Goal: Task Accomplishment & Management: Manage account settings

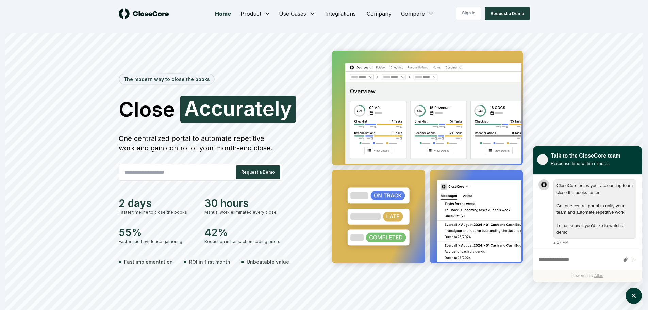
scroll to position [0, 0]
click at [470, 11] on link "Sign in" at bounding box center [468, 14] width 25 height 14
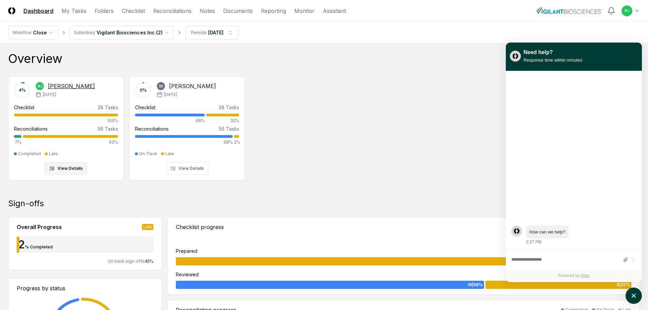
click at [77, 129] on div "Reconciliations 56 Tasks" at bounding box center [66, 128] width 104 height 7
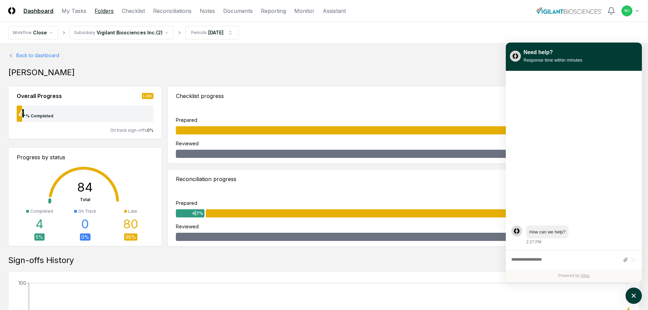
click at [109, 11] on link "Folders" at bounding box center [104, 11] width 19 height 8
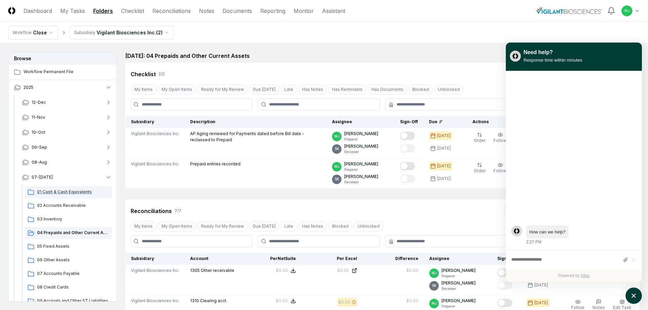
click at [48, 194] on span "01 Cash & Cash Equivalents" at bounding box center [73, 192] width 72 height 6
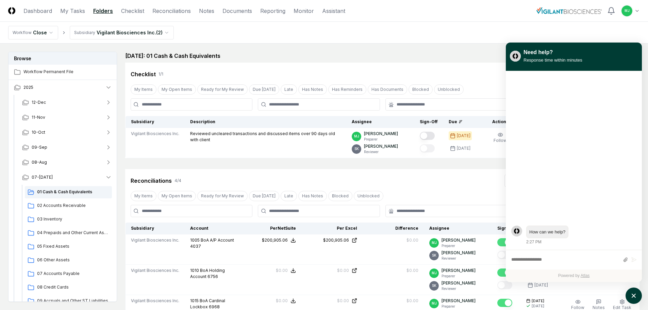
click at [414, 58] on div "July 2025: 01 Cash & Cash Equivalents View on One Drive" at bounding box center [382, 56] width 514 height 8
click at [631, 294] on icon "atlas-launcher" at bounding box center [634, 296] width 10 height 10
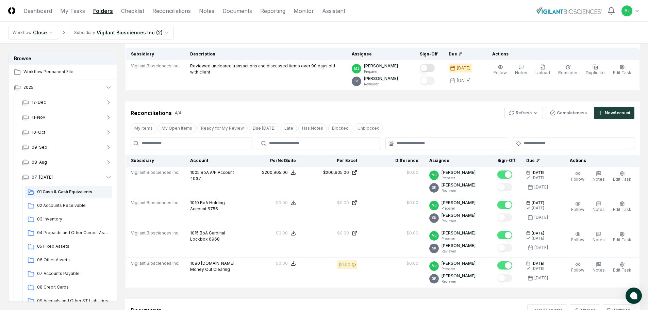
scroll to position [68, 0]
click at [518, 114] on html "CloseCore Dashboard My Tasks Folders Checklist Reconciliations Notes Documents …" at bounding box center [324, 184] width 648 height 504
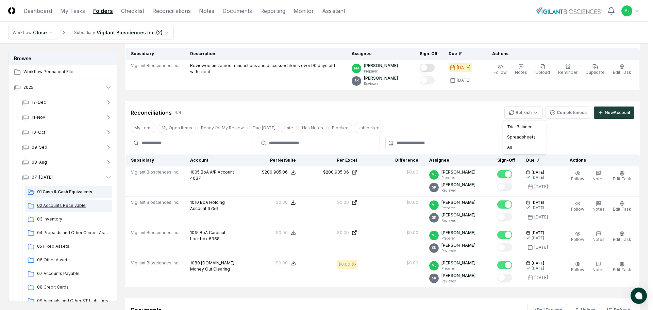
click at [67, 206] on html "CloseCore Dashboard My Tasks Folders Checklist Reconciliations Notes Documents …" at bounding box center [326, 184] width 653 height 504
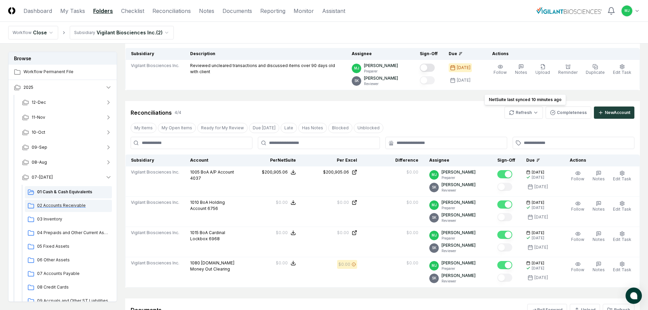
click at [67, 206] on span "02 Accounts Receivable" at bounding box center [73, 205] width 72 height 6
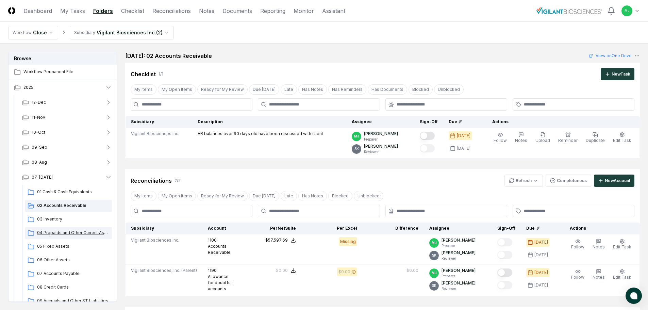
click at [55, 230] on span "04 Prepaids and Other Current Assets" at bounding box center [73, 233] width 72 height 6
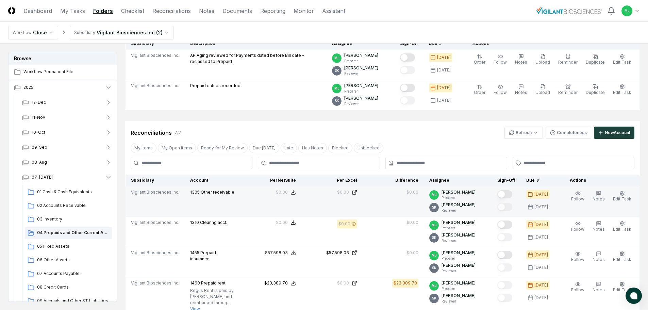
scroll to position [102, 0]
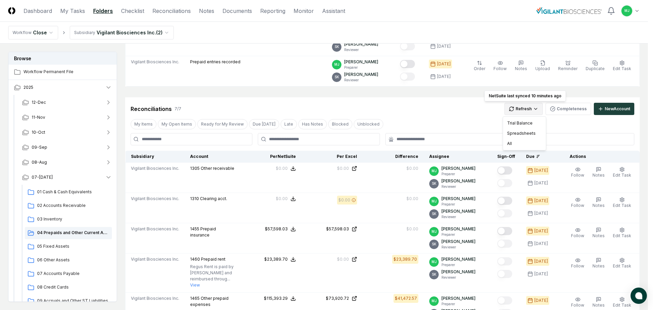
click at [525, 109] on html "CloseCore Dashboard My Tasks Folders Checklist Reconciliations Notes Documents …" at bounding box center [326, 233] width 653 height 670
click at [511, 143] on div "All" at bounding box center [524, 143] width 40 height 10
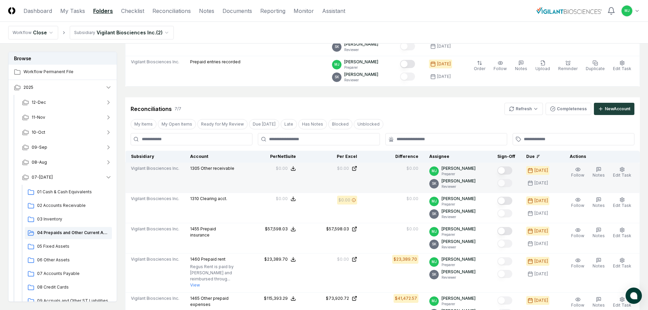
click at [510, 171] on button "Mark complete" at bounding box center [504, 170] width 15 height 8
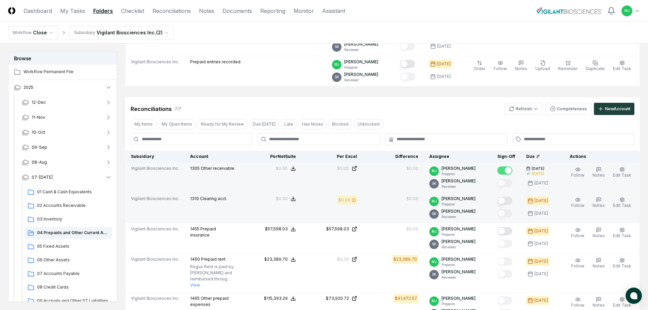
click at [510, 201] on button "Mark complete" at bounding box center [504, 201] width 15 height 8
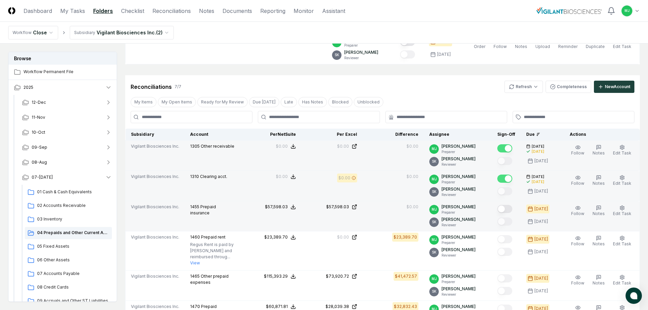
scroll to position [136, 0]
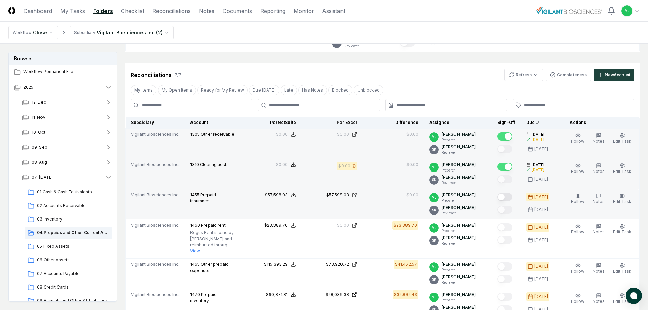
click at [510, 199] on button "Mark complete" at bounding box center [504, 197] width 15 height 8
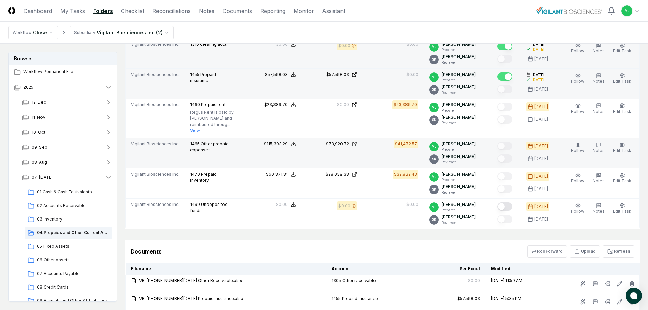
scroll to position [272, 0]
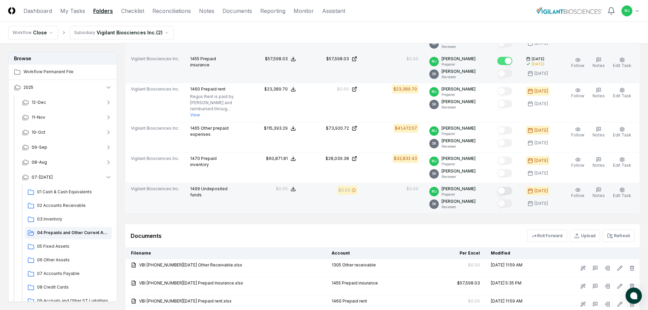
click at [508, 191] on button "Mark complete" at bounding box center [504, 191] width 15 height 8
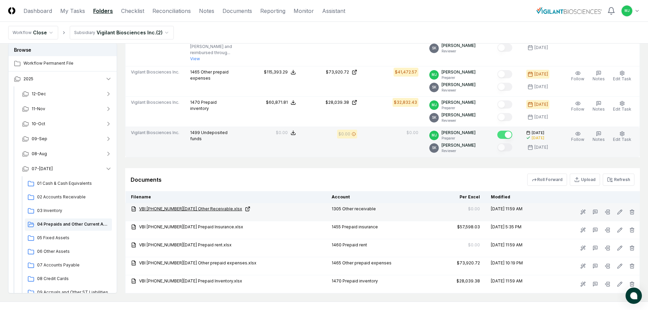
scroll to position [340, 0]
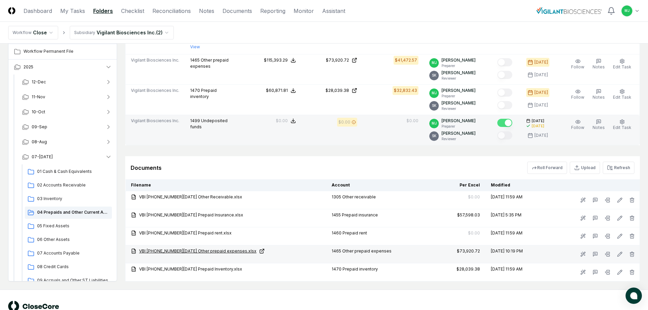
click at [194, 249] on link "VBI 1465 07-31-25 Other prepaid expenses.xlsx" at bounding box center [226, 251] width 190 height 6
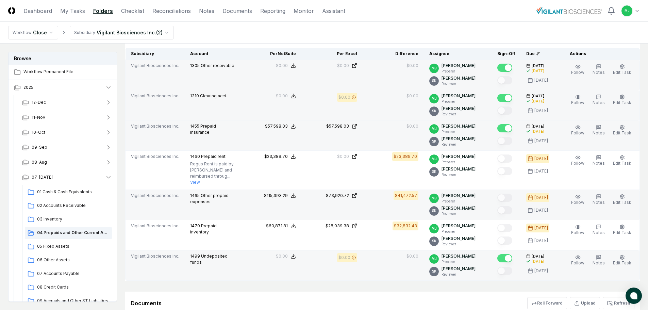
scroll to position [204, 0]
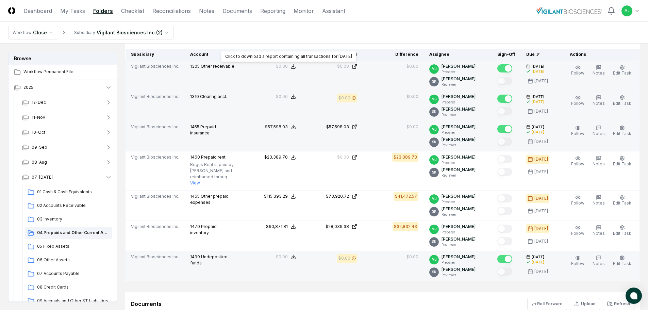
click at [296, 67] on icon at bounding box center [292, 66] width 5 height 5
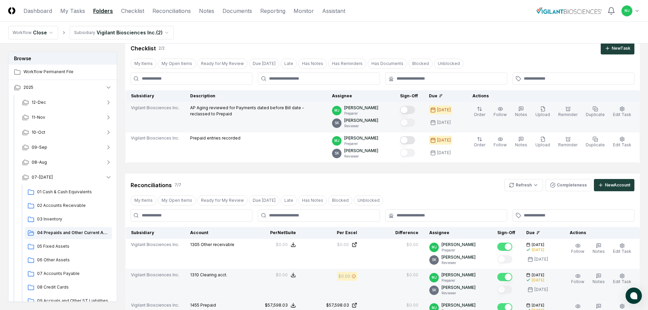
scroll to position [102, 0]
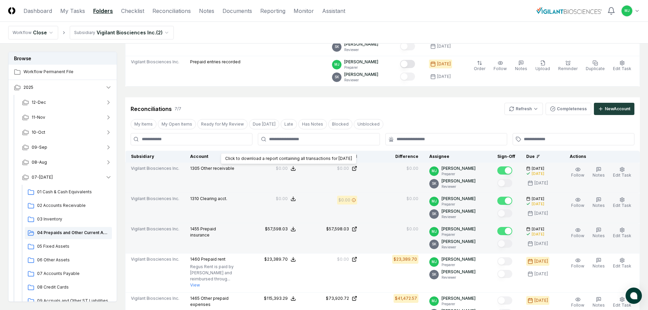
click at [293, 167] on line at bounding box center [293, 167] width 0 height 3
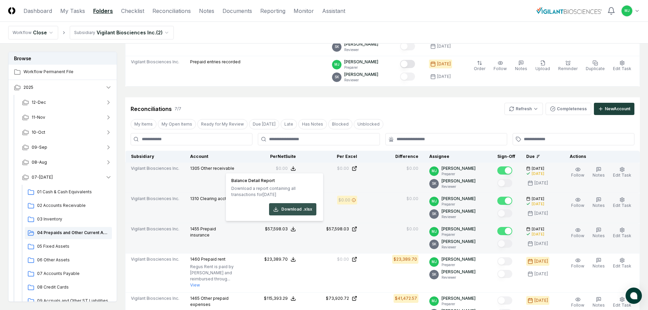
click at [290, 206] on button "Download .xlsx" at bounding box center [292, 209] width 47 height 12
click at [399, 181] on td "$0.00" at bounding box center [392, 178] width 61 height 30
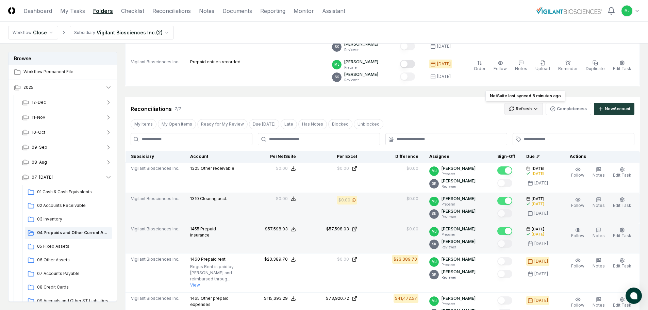
click at [524, 107] on html "CloseCore Dashboard My Tasks Folders Checklist Reconciliations Notes Documents …" at bounding box center [324, 233] width 648 height 670
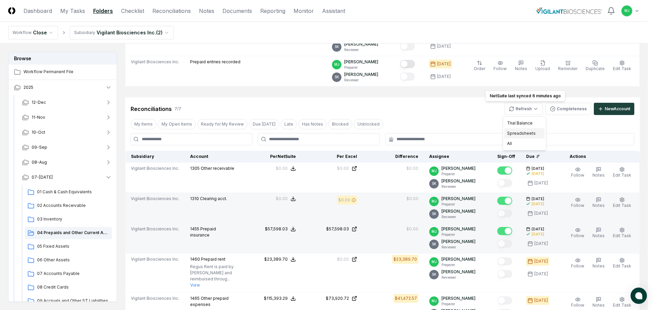
click at [516, 132] on div "Spreadsheets" at bounding box center [524, 133] width 40 height 10
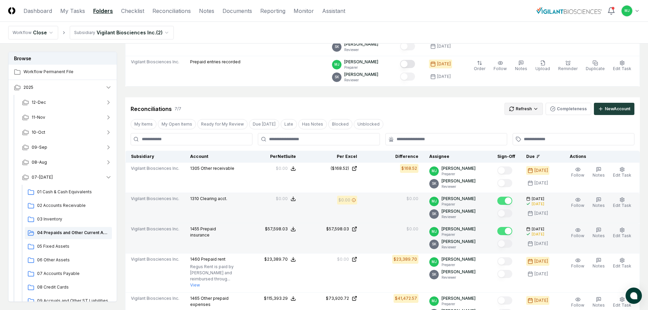
click at [524, 111] on html "CloseCore Dashboard My Tasks Folders Checklist Reconciliations Notes Documents …" at bounding box center [324, 233] width 648 height 670
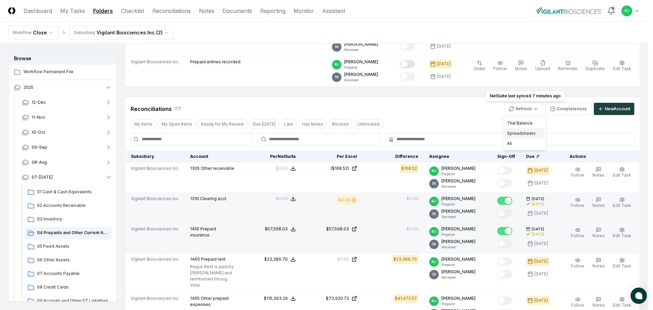
click at [519, 134] on div "Spreadsheets" at bounding box center [524, 133] width 40 height 10
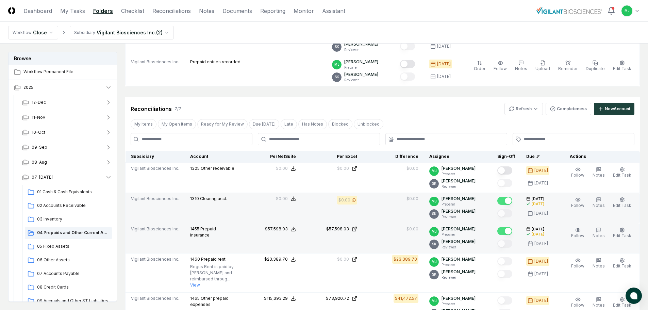
click at [511, 167] on button "Mark complete" at bounding box center [504, 170] width 15 height 8
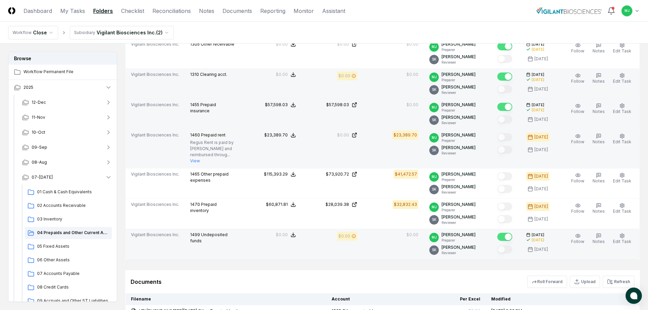
scroll to position [272, 0]
